Goal: Information Seeking & Learning: Understand process/instructions

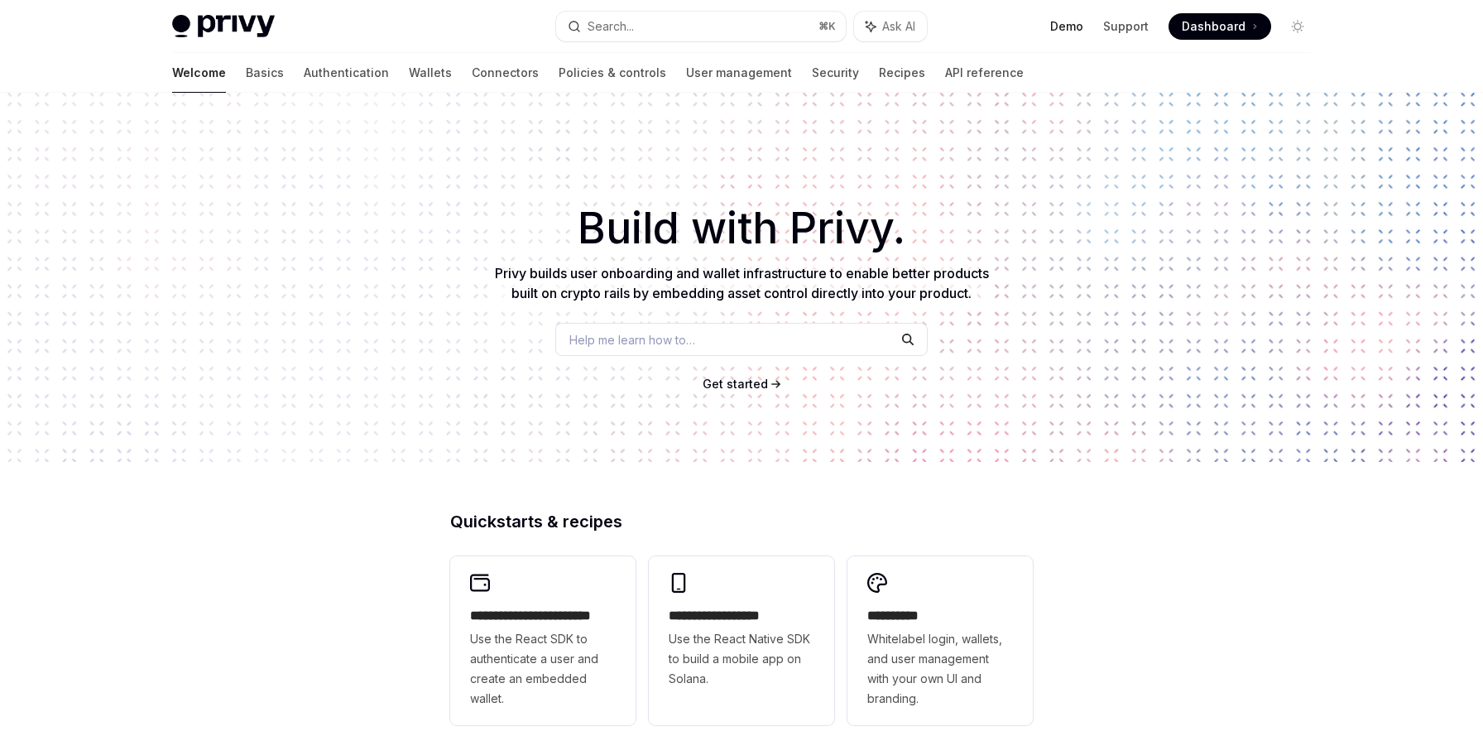
click at [1065, 31] on link "Demo" at bounding box center [1066, 26] width 33 height 17
click at [1125, 22] on link "Support" at bounding box center [1126, 26] width 46 height 17
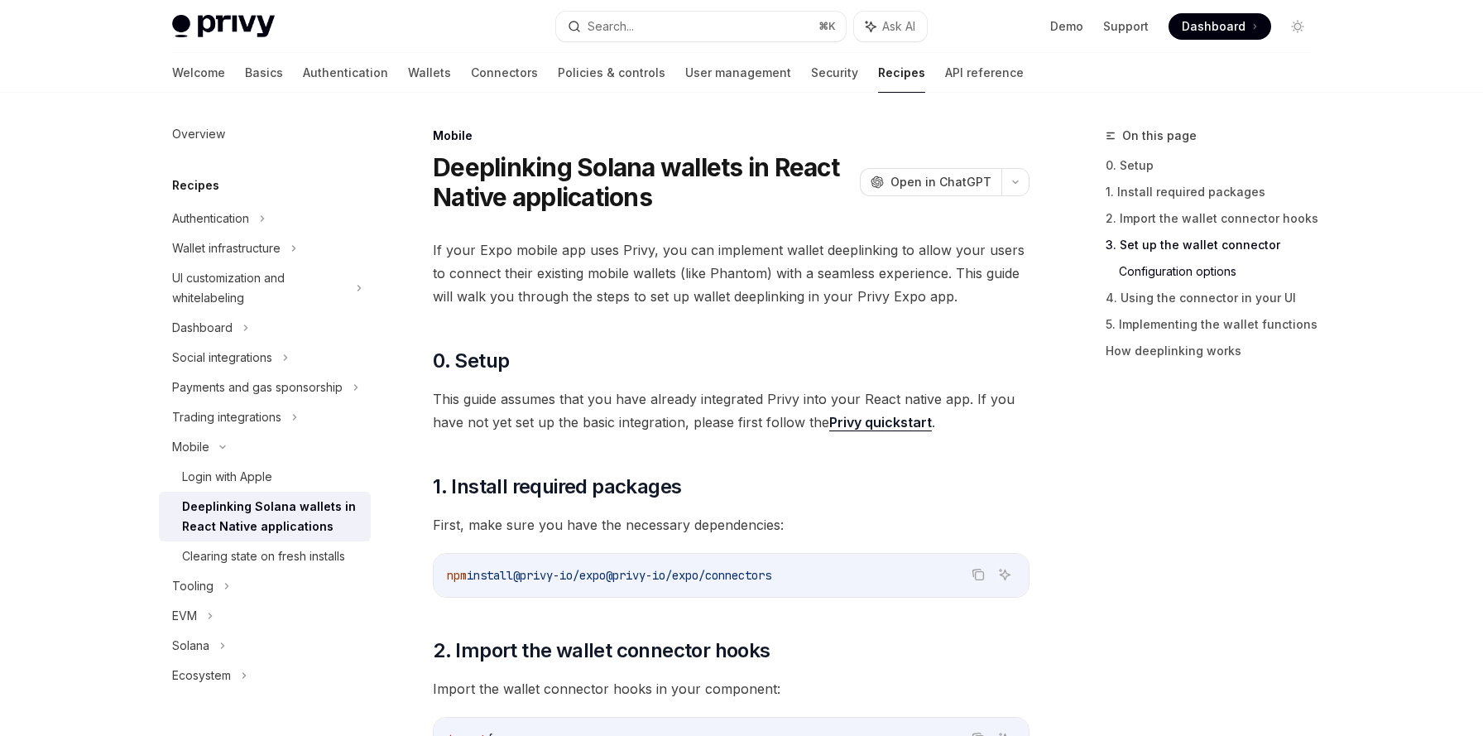
scroll to position [1526, 0]
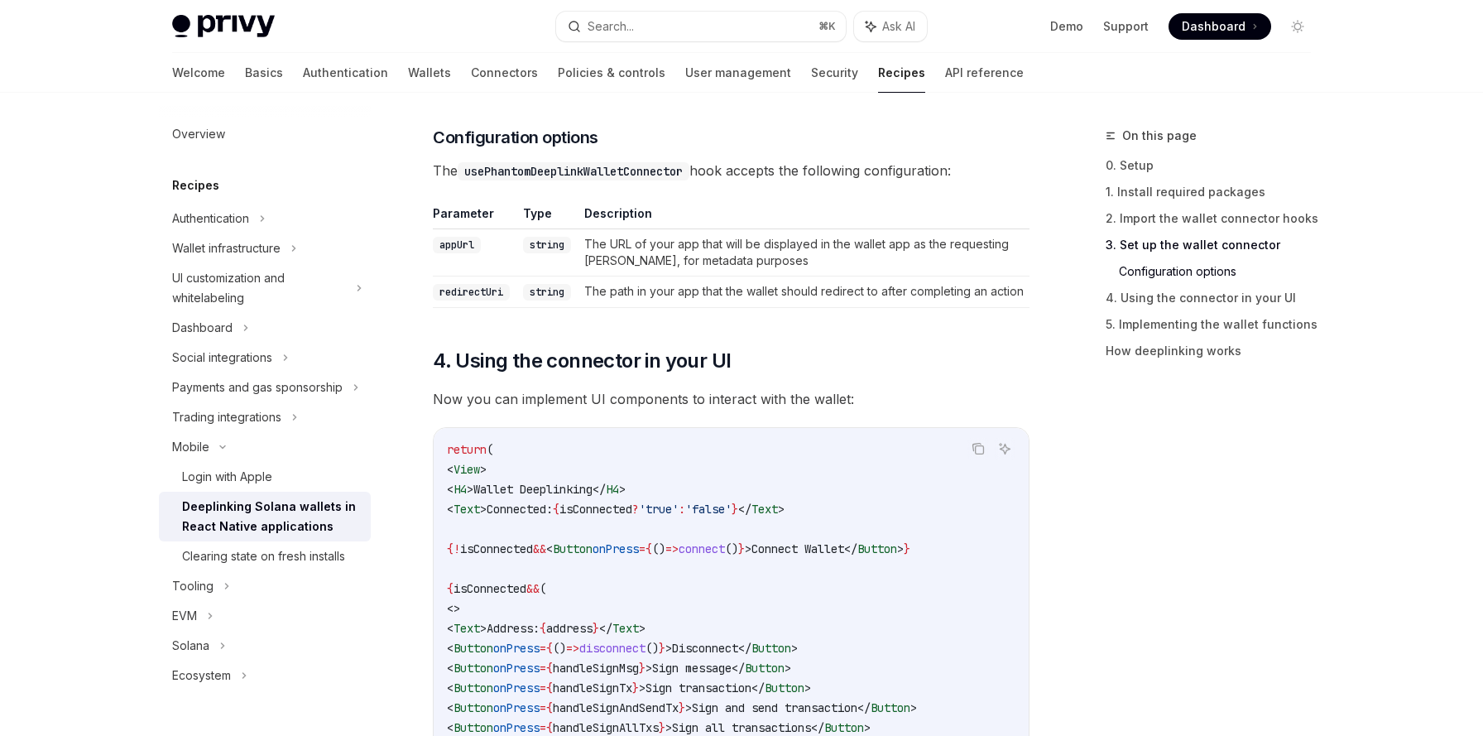
click at [442, 167] on span "The usePhantomDeeplinkWalletConnector hook accepts the following configuration:" at bounding box center [731, 170] width 597 height 23
drag, startPoint x: 442, startPoint y: 167, endPoint x: 492, endPoint y: 167, distance: 50.5
click at [492, 167] on span "The usePhantomDeeplinkWalletConnector hook accepts the following configuration:" at bounding box center [731, 170] width 597 height 23
click at [492, 167] on code "usePhantomDeeplinkWalletConnector" at bounding box center [574, 171] width 232 height 18
click at [480, 363] on span "4. Using the connector in your UI" at bounding box center [582, 361] width 298 height 26
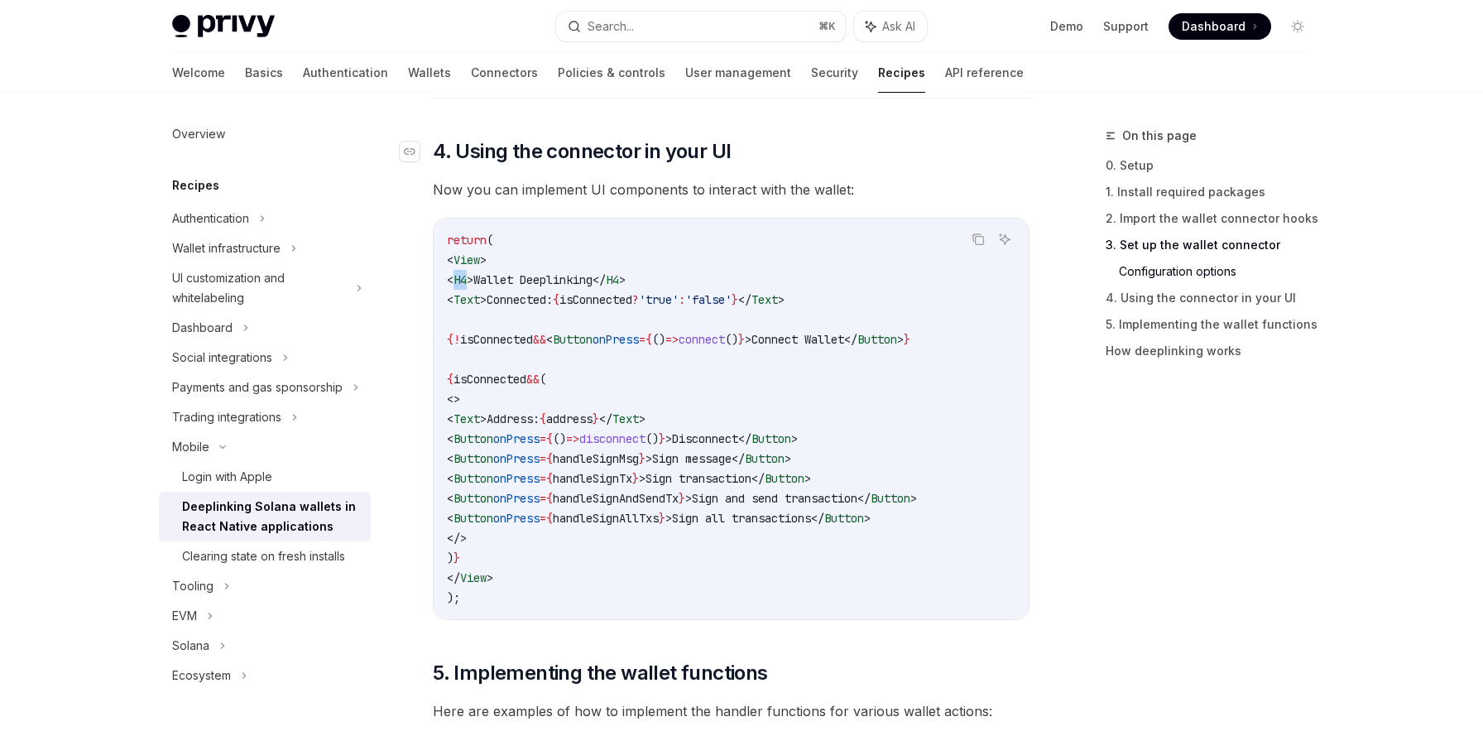
scroll to position [1748, 0]
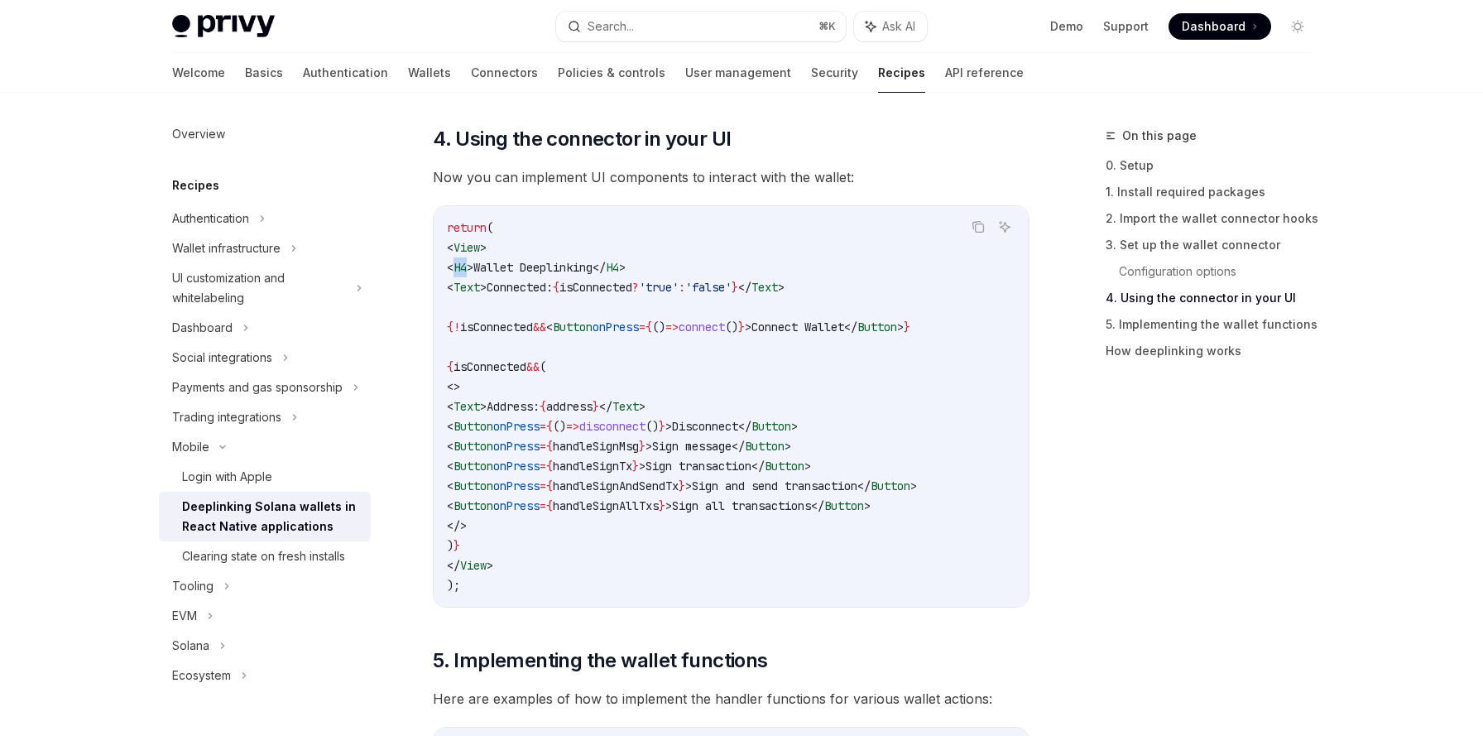
click at [480, 363] on code "return ( < View > < H4 > Wallet Deeplinking </ H4 > < Text > Connected: { isCon…" at bounding box center [731, 406] width 569 height 377
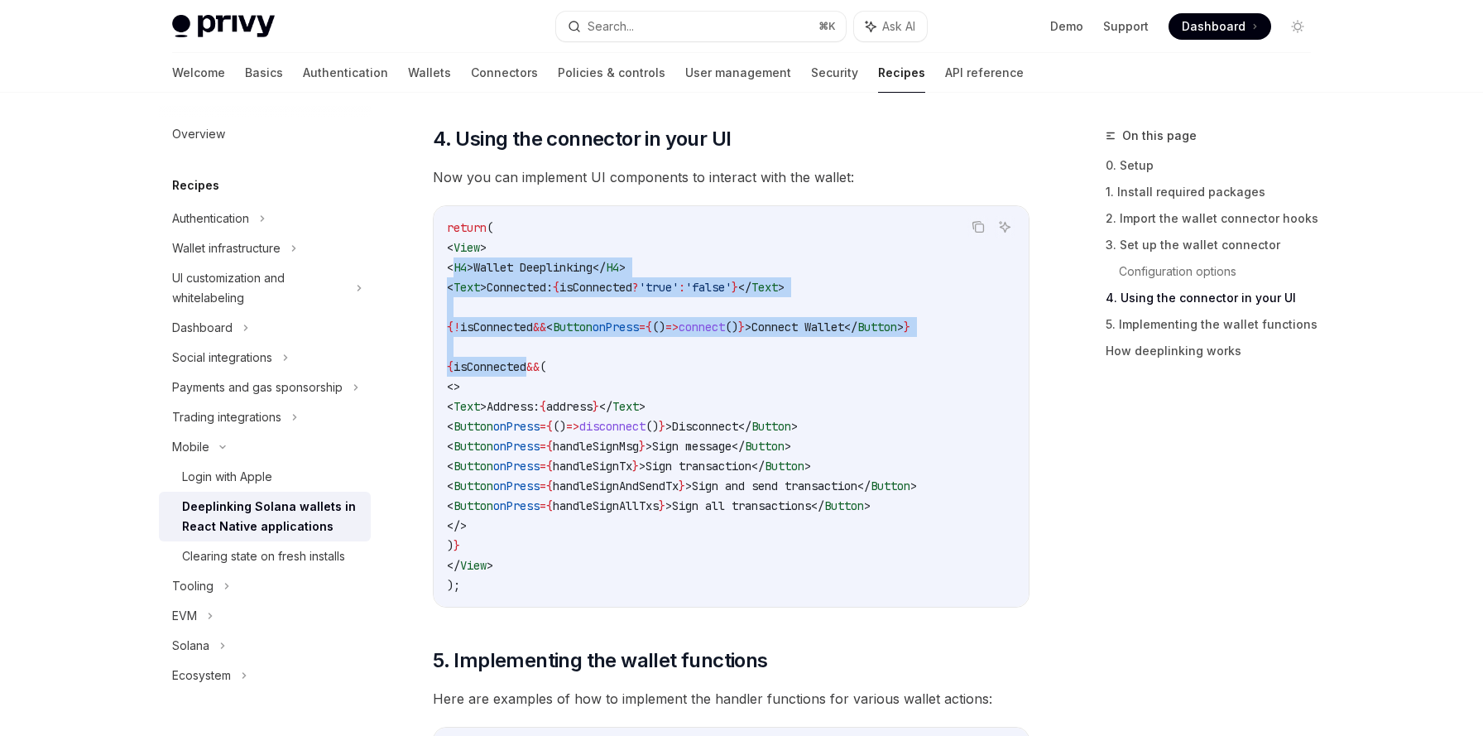
click at [454, 363] on span "{" at bounding box center [450, 366] width 7 height 15
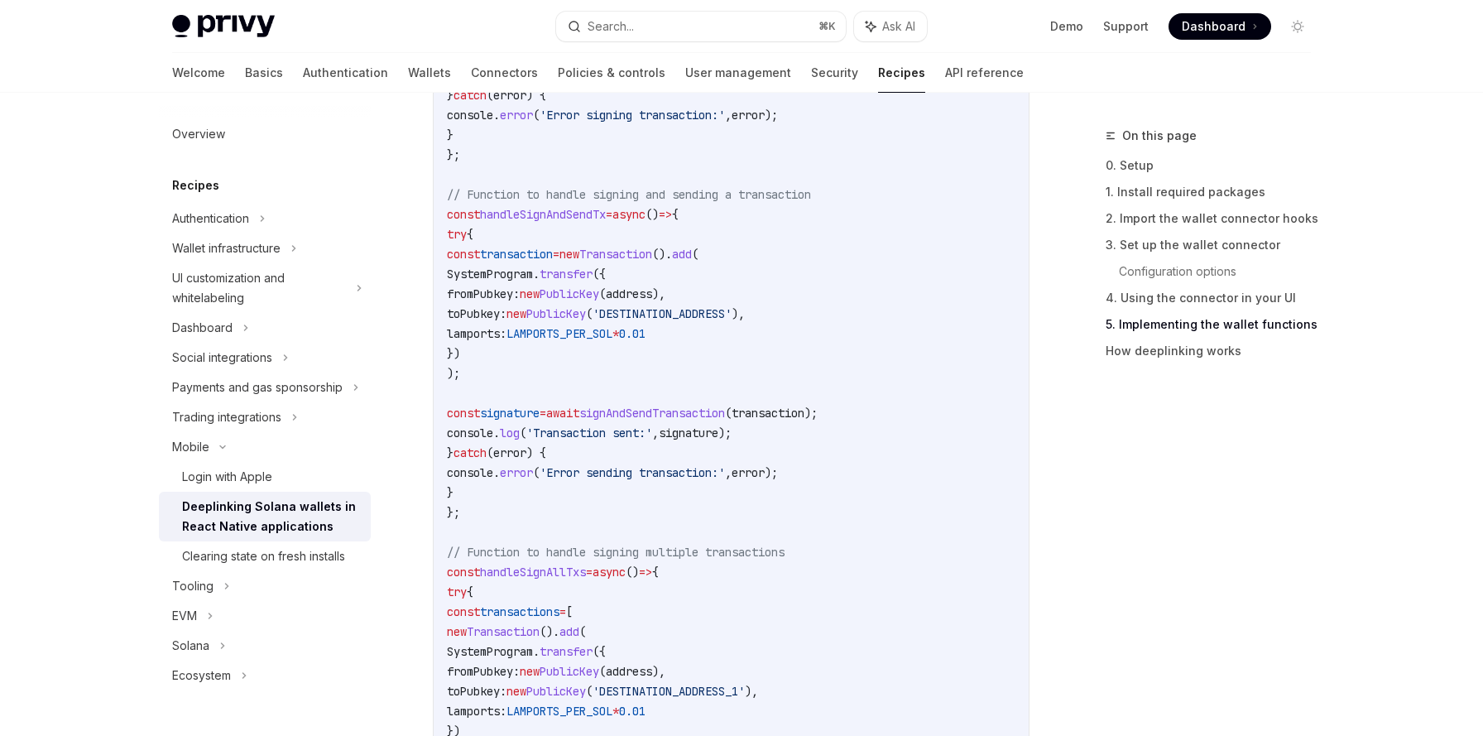
scroll to position [3019, 0]
